Goal: Task Accomplishment & Management: Complete application form

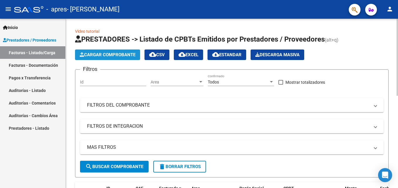
click at [129, 56] on span "Cargar Comprobante" at bounding box center [108, 54] width 56 height 5
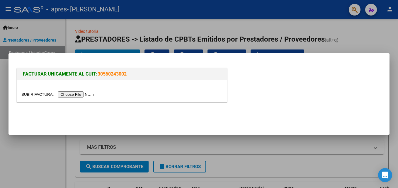
click at [81, 93] on input "file" at bounding box center [58, 94] width 74 height 6
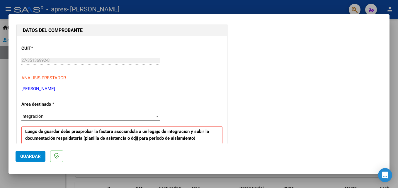
scroll to position [70, 0]
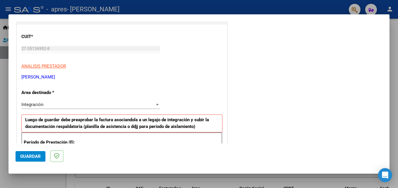
click at [184, 6] on div at bounding box center [199, 94] width 398 height 188
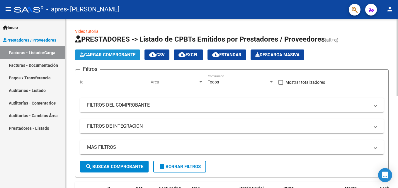
click at [118, 53] on span "Cargar Comprobante" at bounding box center [108, 54] width 56 height 5
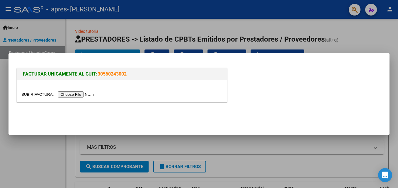
click at [73, 94] on input "file" at bounding box center [58, 94] width 74 height 6
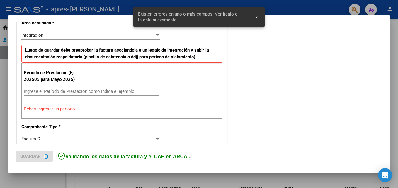
scroll to position [143, 0]
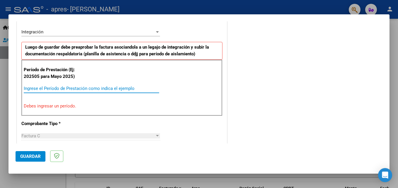
click at [64, 88] on input "Ingrese el Período de Prestación como indica el ejemplo" at bounding box center [91, 88] width 135 height 5
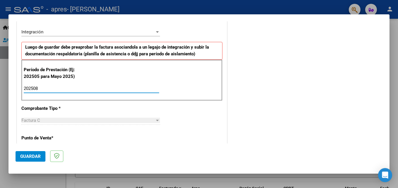
type input "202508"
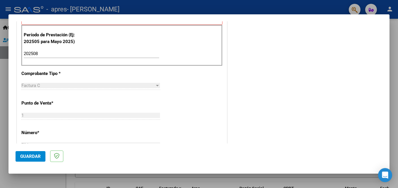
scroll to position [175, 0]
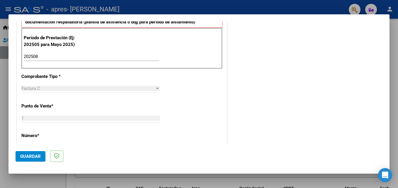
drag, startPoint x: 394, startPoint y: 76, endPoint x: 397, endPoint y: 98, distance: 21.8
click at [397, 98] on div at bounding box center [199, 94] width 398 height 188
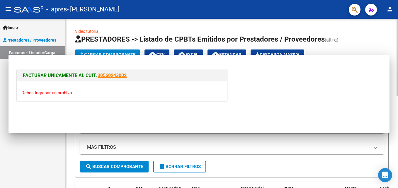
scroll to position [0, 0]
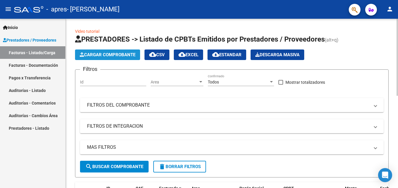
click at [94, 56] on span "Cargar Comprobante" at bounding box center [108, 54] width 56 height 5
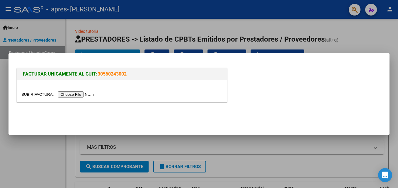
click at [76, 93] on input "file" at bounding box center [58, 94] width 74 height 6
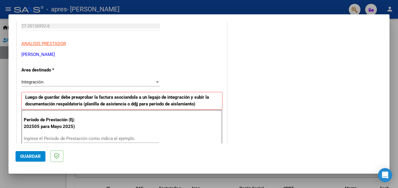
scroll to position [107, 0]
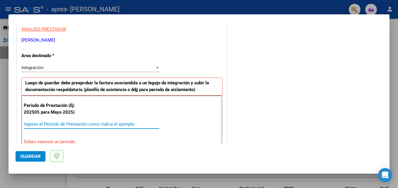
click at [116, 122] on input "Ingrese el Período de Prestación como indica el ejemplo" at bounding box center [91, 124] width 135 height 5
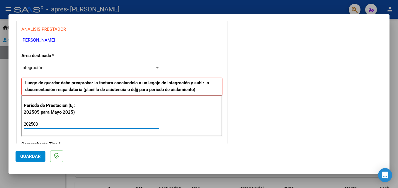
type input "202508"
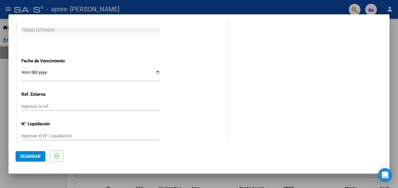
scroll to position [393, 0]
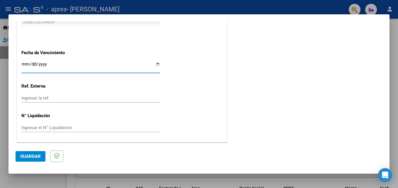
click at [156, 64] on input "Ingresar la fecha" at bounding box center [90, 66] width 139 height 9
type input "[DATE]"
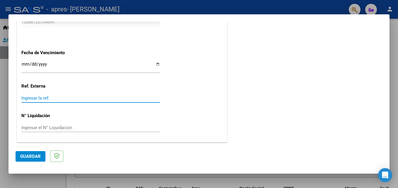
click at [69, 98] on input "Ingresar la ref." at bounding box center [90, 98] width 139 height 5
click at [37, 156] on span "Guardar" at bounding box center [30, 156] width 21 height 5
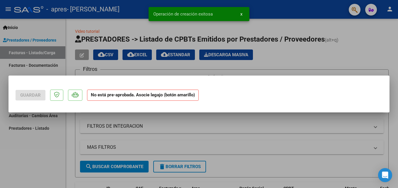
scroll to position [0, 0]
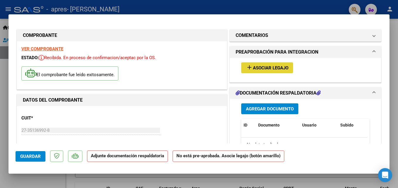
click at [256, 63] on button "add Asociar Legajo" at bounding box center [267, 67] width 52 height 11
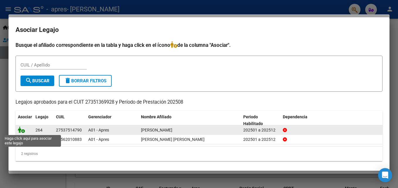
click at [23, 128] on icon at bounding box center [21, 130] width 7 height 6
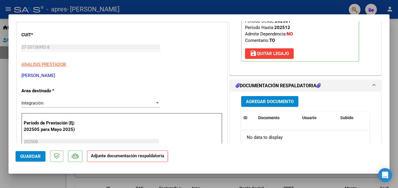
scroll to position [85, 0]
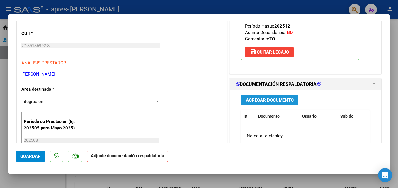
click at [257, 101] on span "Agregar Documento" at bounding box center [270, 100] width 48 height 5
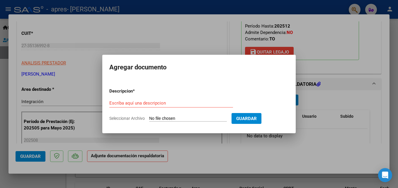
click at [212, 45] on div at bounding box center [199, 94] width 398 height 188
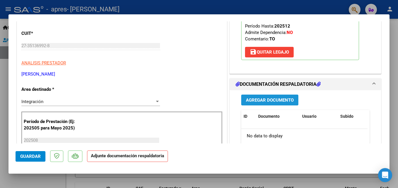
click at [267, 103] on span "Agregar Documento" at bounding box center [270, 100] width 48 height 5
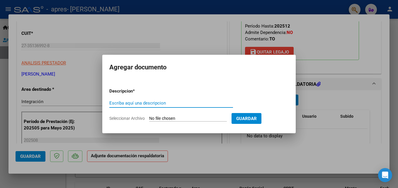
click at [257, 146] on div at bounding box center [199, 94] width 398 height 188
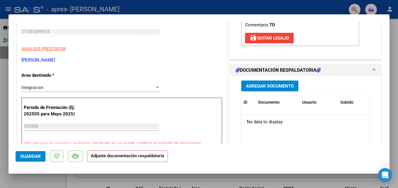
scroll to position [95, 0]
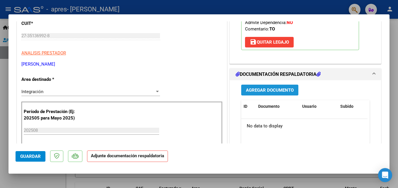
click at [267, 88] on span "Agregar Documento" at bounding box center [270, 90] width 48 height 5
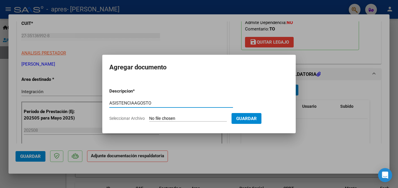
type input "ASISTENCIAAGOSTO"
click at [157, 118] on input "Seleccionar Archivo" at bounding box center [188, 119] width 78 height 6
type input "C:\fakepath\JUANAAGOSTO25.jpg"
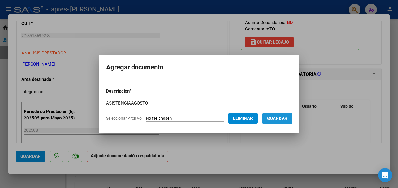
click at [279, 118] on span "Guardar" at bounding box center [277, 118] width 21 height 5
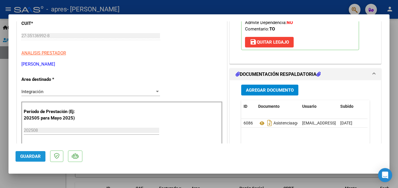
click at [34, 154] on span "Guardar" at bounding box center [30, 156] width 21 height 5
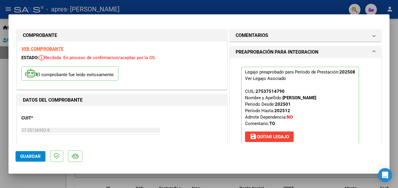
click at [187, 4] on div at bounding box center [199, 94] width 398 height 188
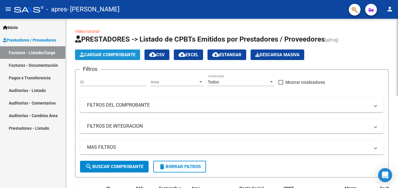
click at [132, 53] on span "Cargar Comprobante" at bounding box center [108, 54] width 56 height 5
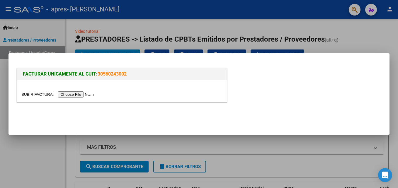
click at [79, 93] on input "file" at bounding box center [58, 94] width 74 height 6
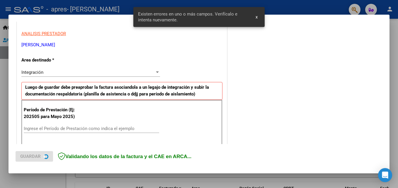
scroll to position [143, 0]
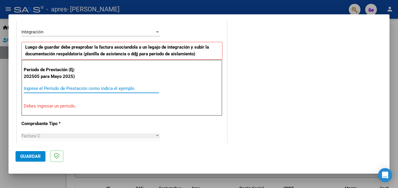
click at [64, 86] on input "Ingrese el Período de Prestación como indica el ejemplo" at bounding box center [91, 88] width 135 height 5
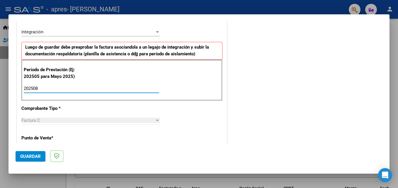
type input "202508"
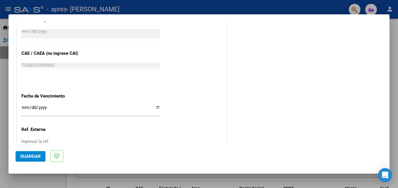
scroll to position [352, 0]
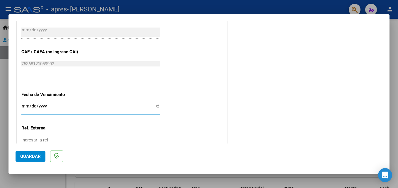
click at [155, 108] on input "Ingresar la fecha" at bounding box center [90, 108] width 139 height 9
click at [155, 105] on input "Ingresar la fecha" at bounding box center [90, 108] width 139 height 9
type input "[DATE]"
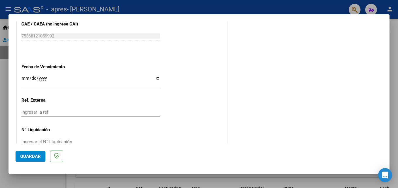
scroll to position [393, 0]
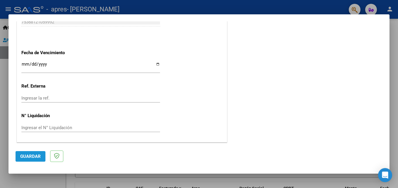
click at [36, 153] on button "Guardar" at bounding box center [31, 156] width 30 height 11
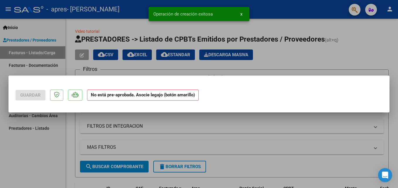
scroll to position [0, 0]
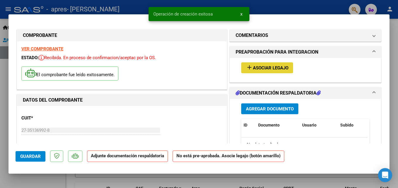
click at [250, 69] on mat-icon "add" at bounding box center [249, 67] width 7 height 7
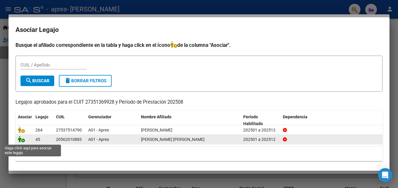
click at [23, 141] on icon at bounding box center [21, 139] width 7 height 6
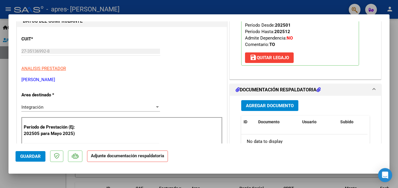
scroll to position [89, 0]
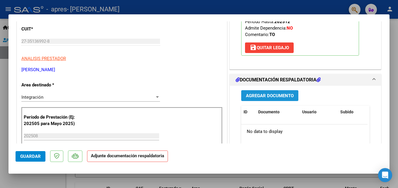
click at [265, 98] on span "Agregar Documento" at bounding box center [270, 95] width 48 height 5
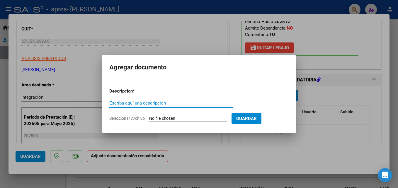
click at [187, 104] on input "Escriba aquí una descripcion" at bounding box center [171, 102] width 124 height 5
type input "ASISTENCIAAGOSTO"
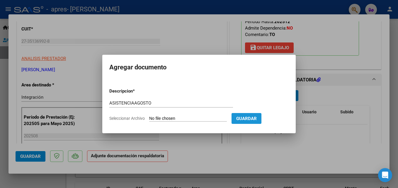
click at [251, 121] on span "Guardar" at bounding box center [246, 118] width 21 height 5
click at [178, 119] on input "Seleccionar Archivo" at bounding box center [188, 119] width 78 height 6
type input "C:\fakepath\GABIAGOSTO25.jpg"
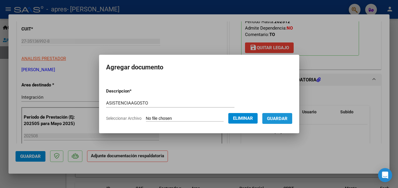
click at [278, 115] on button "Guardar" at bounding box center [277, 118] width 30 height 11
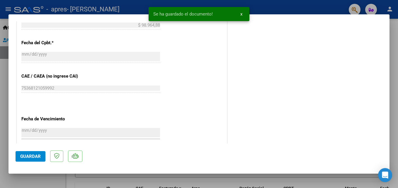
scroll to position [357, 0]
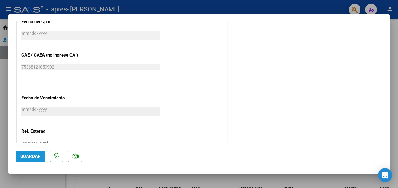
click at [23, 152] on button "Guardar" at bounding box center [31, 156] width 30 height 11
